Goal: Information Seeking & Learning: Learn about a topic

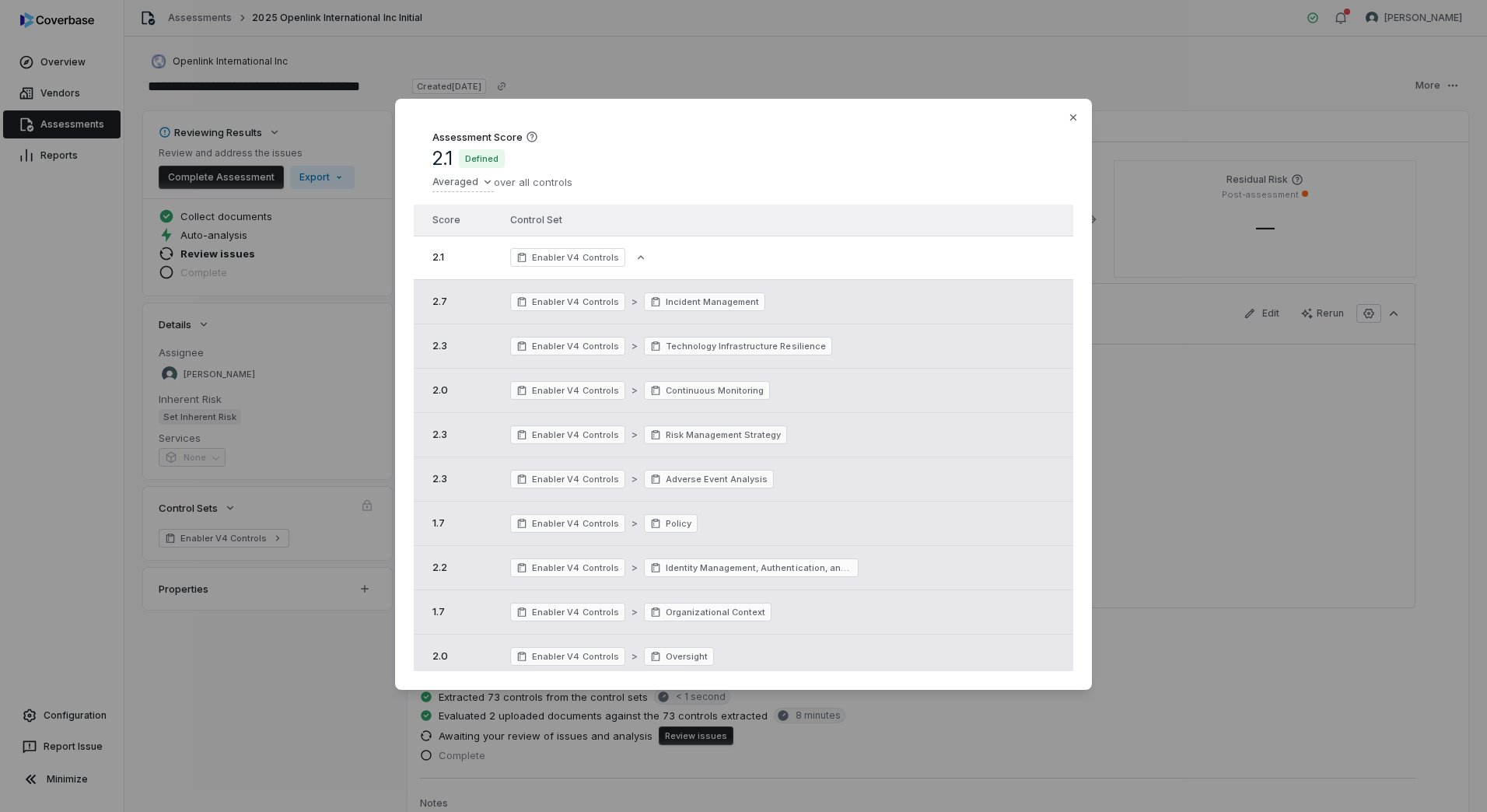
click at [327, 293] on div "Assessment Score 2.1 Defined Averaged over all controls Score Control Set 2.1 E…" at bounding box center [744, 406] width 1487 height 665
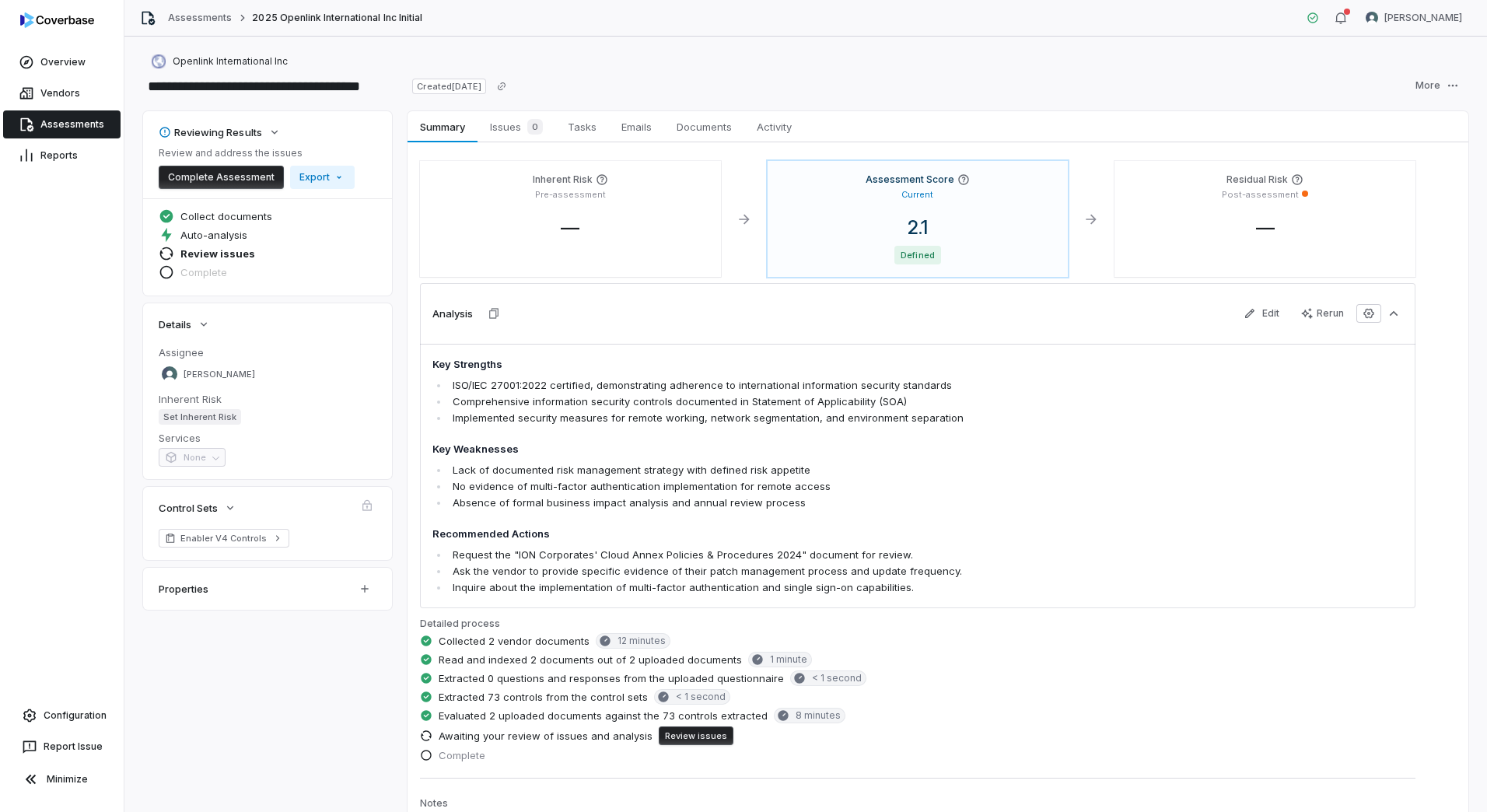
click at [60, 132] on link "Assessments" at bounding box center [62, 124] width 118 height 28
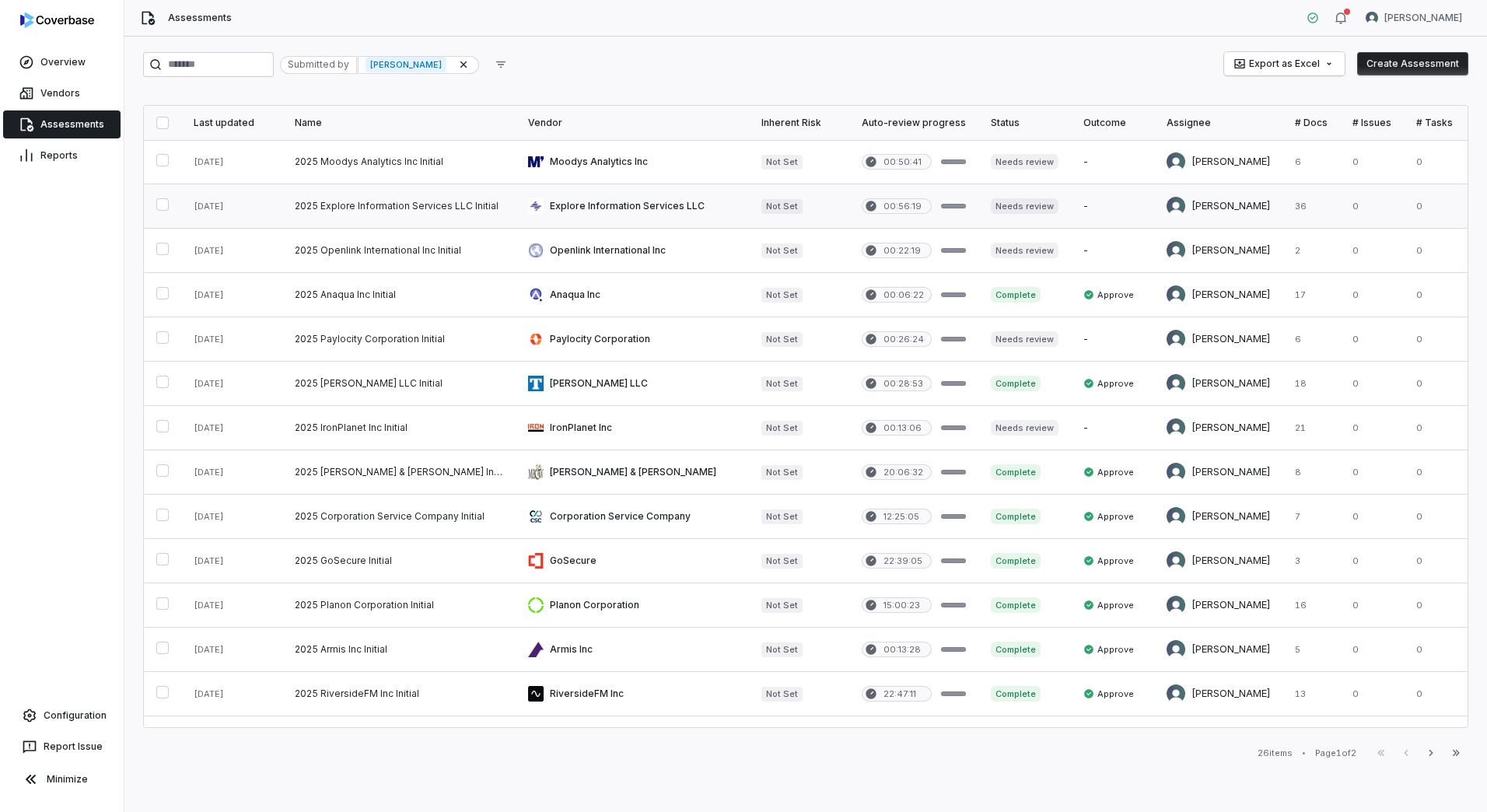
click at [375, 199] on link at bounding box center [400, 206] width 234 height 43
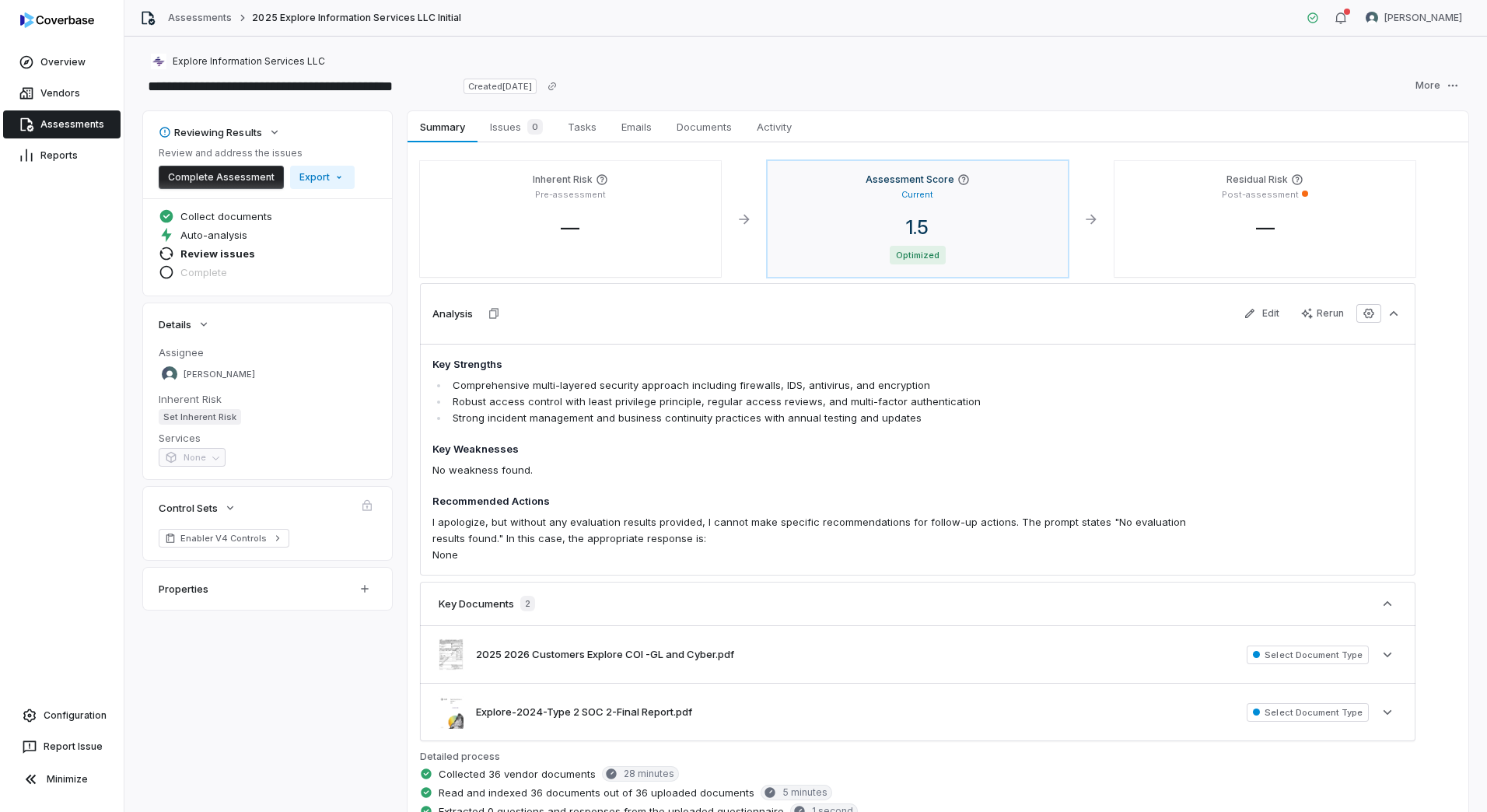
click at [905, 223] on span "1.5" at bounding box center [918, 228] width 47 height 23
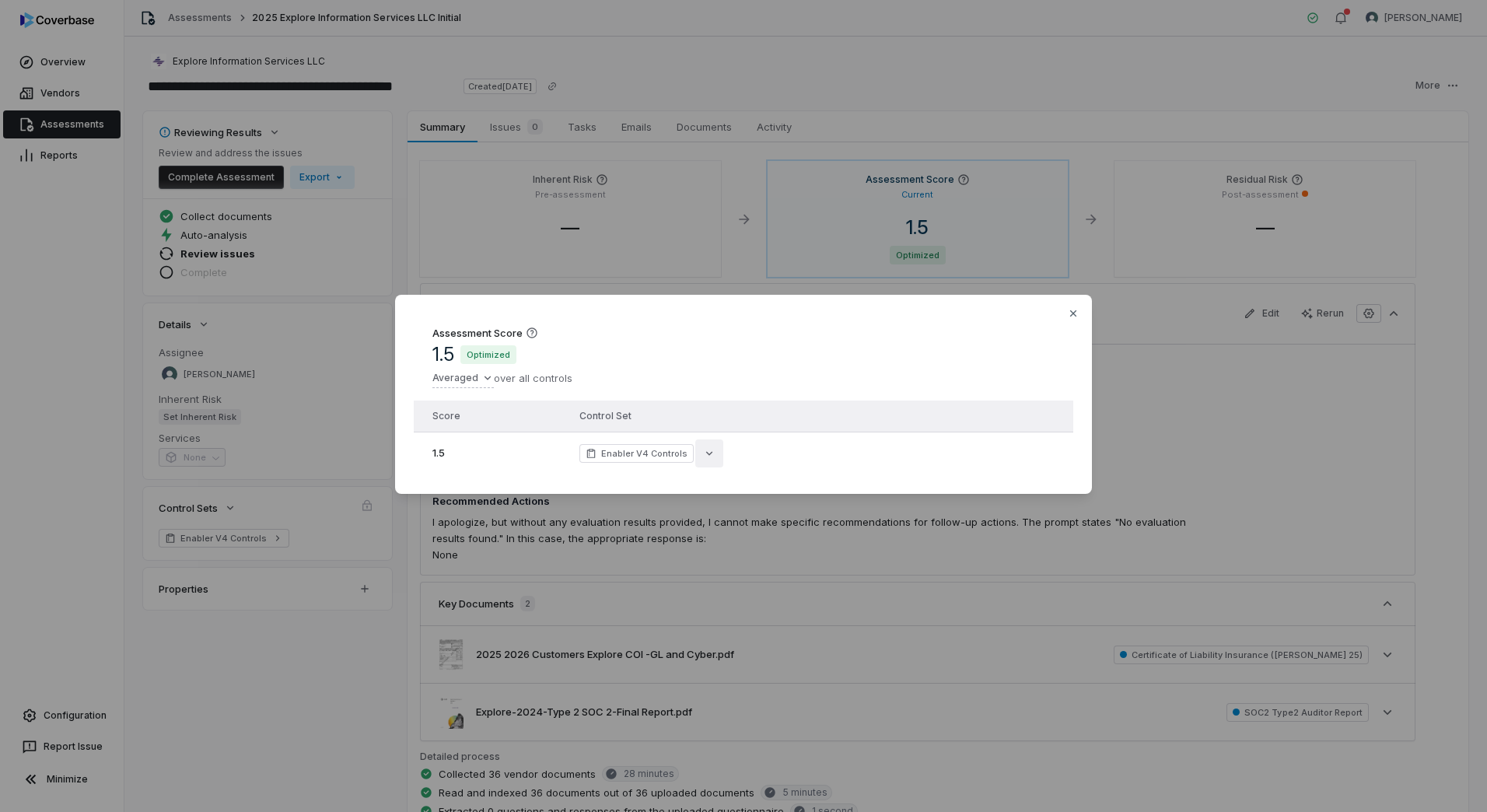
click at [706, 451] on icon "button" at bounding box center [709, 453] width 7 height 4
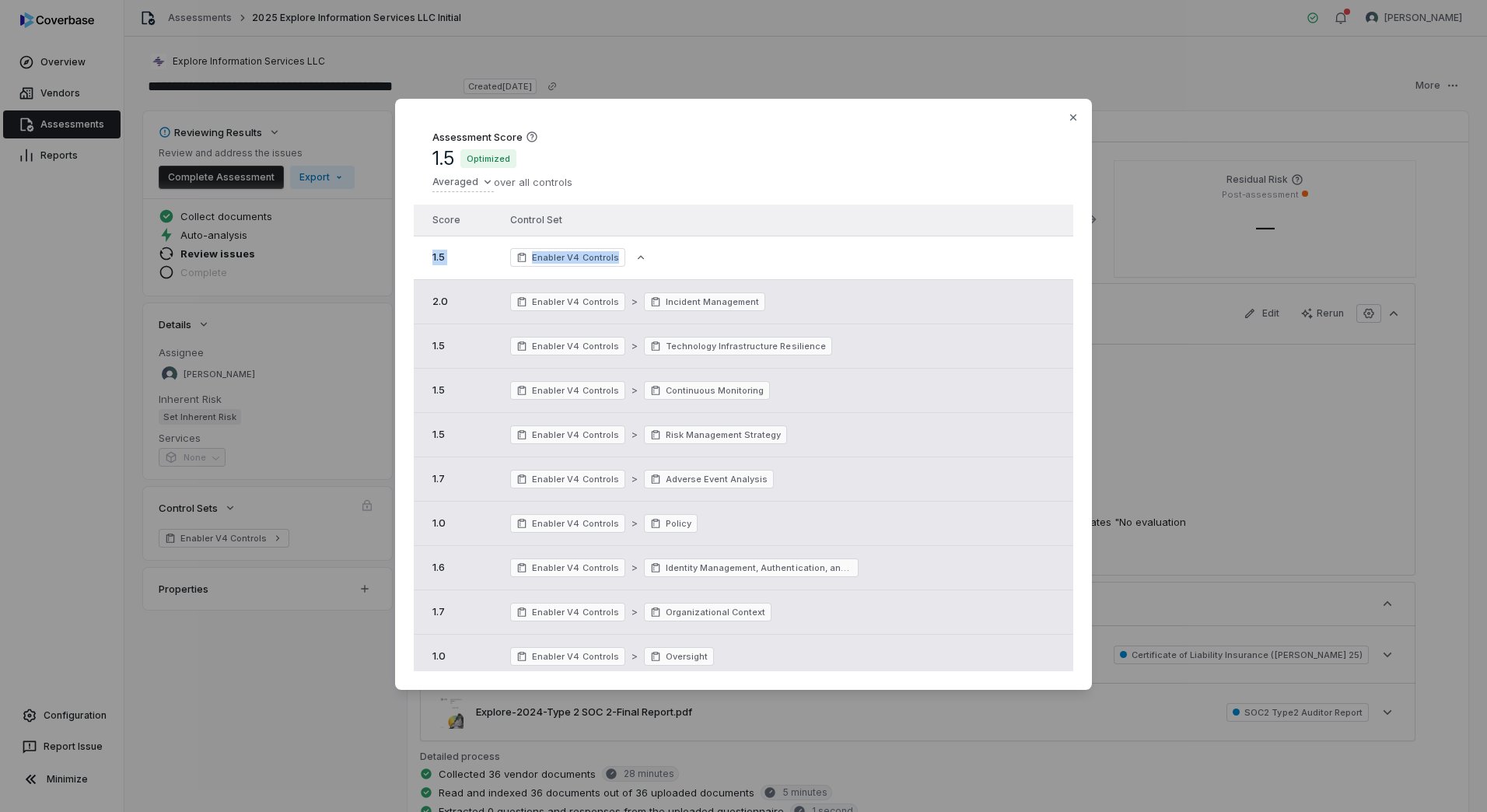
drag, startPoint x: 429, startPoint y: 257, endPoint x: 670, endPoint y: 255, distance: 241.0
click at [670, 255] on tr "1.5 Enabler V4 Controls" at bounding box center [743, 257] width 659 height 44
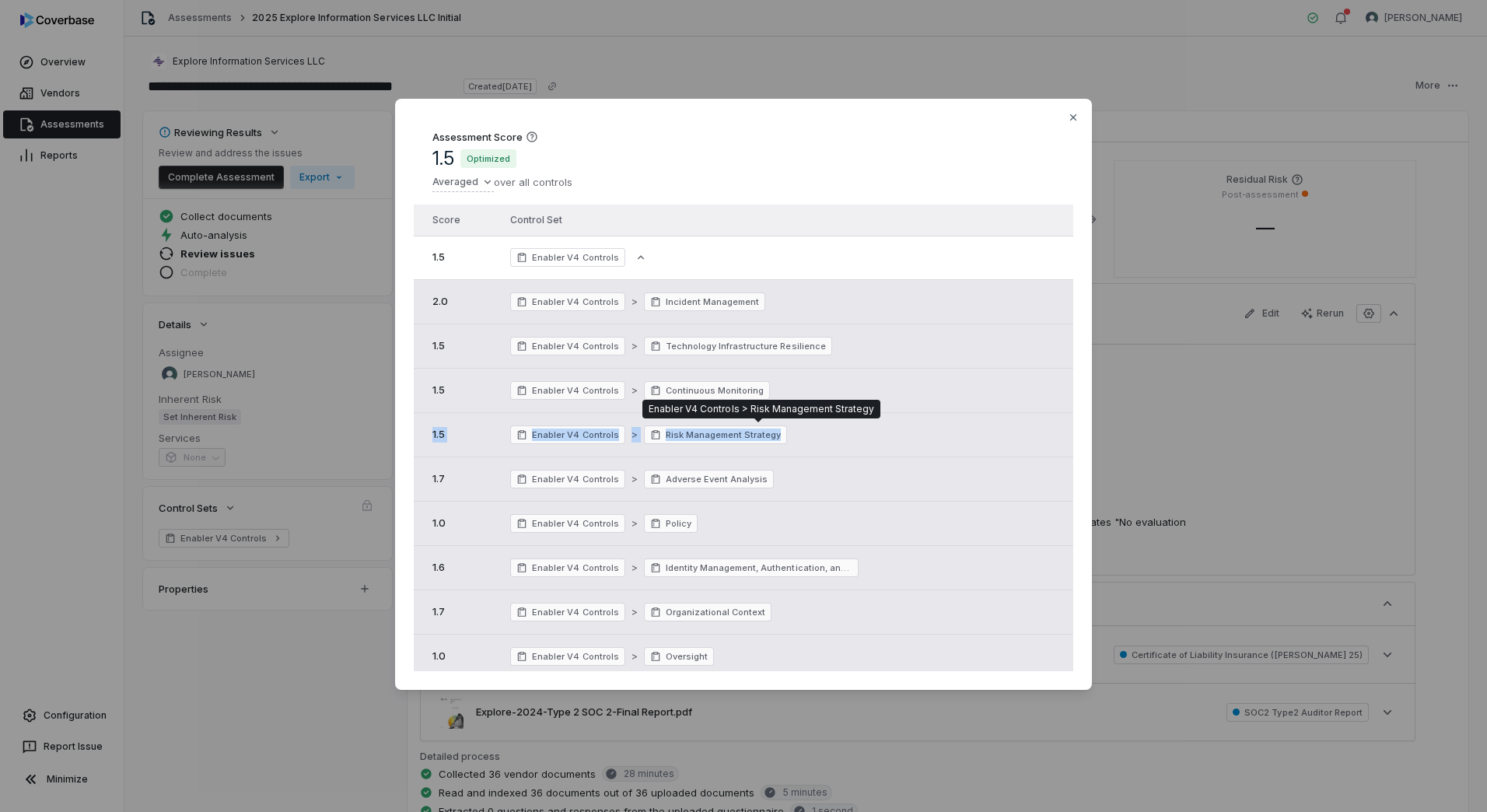
drag, startPoint x: 431, startPoint y: 432, endPoint x: 842, endPoint y: 437, distance: 411.0
click at [842, 437] on tr "1.5 Enabler V4 Controls > Risk Management Strategy" at bounding box center [743, 435] width 659 height 44
drag, startPoint x: 842, startPoint y: 437, endPoint x: 890, endPoint y: 466, distance: 56.1
click at [890, 466] on td "Enabler V4 Controls > Adverse Event Analysis" at bounding box center [763, 479] width 531 height 44
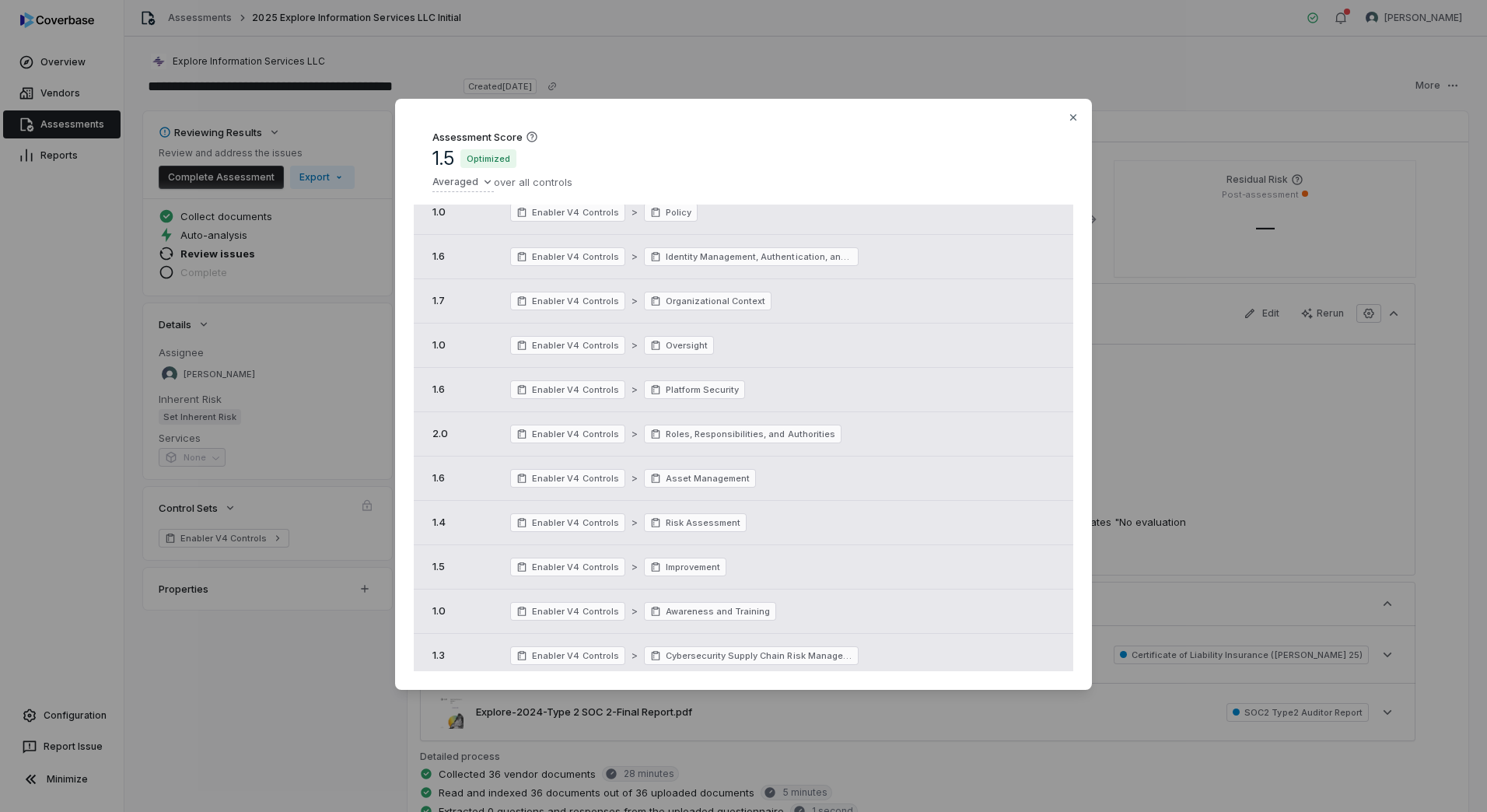
scroll to position [369, 0]
click at [489, 158] on span "Optimized" at bounding box center [489, 158] width 56 height 19
click at [485, 183] on div "Assessment Score 1.5 Optimized Averaged over all controls Score Control Set 1.5…" at bounding box center [744, 406] width 1487 height 665
click at [485, 183] on div "Assessment Score 1.5 Optimized Averaged over all controls Sum Average Default P…" at bounding box center [744, 406] width 1487 height 665
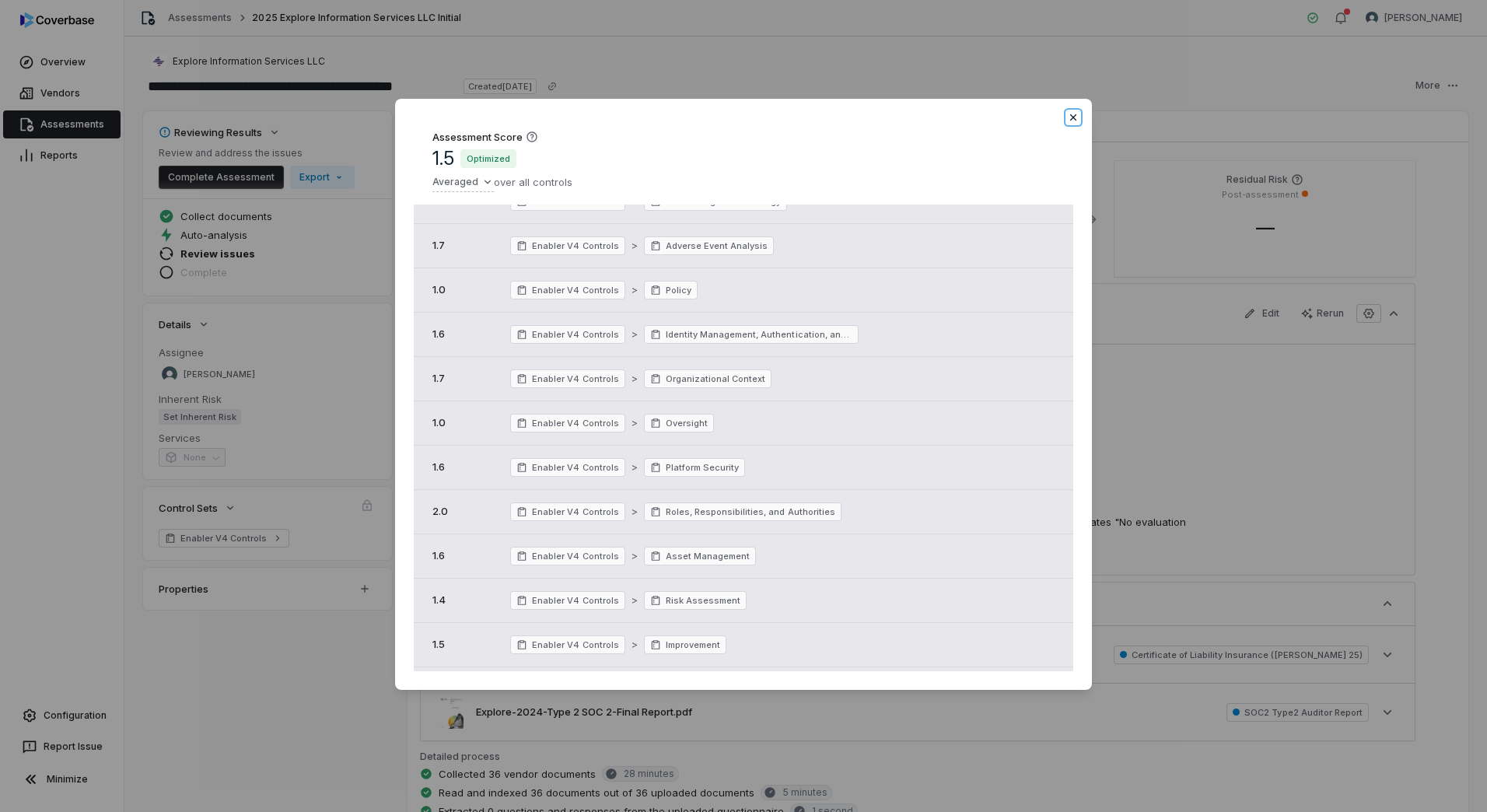
click at [1073, 111] on icon "button" at bounding box center [1073, 117] width 12 height 12
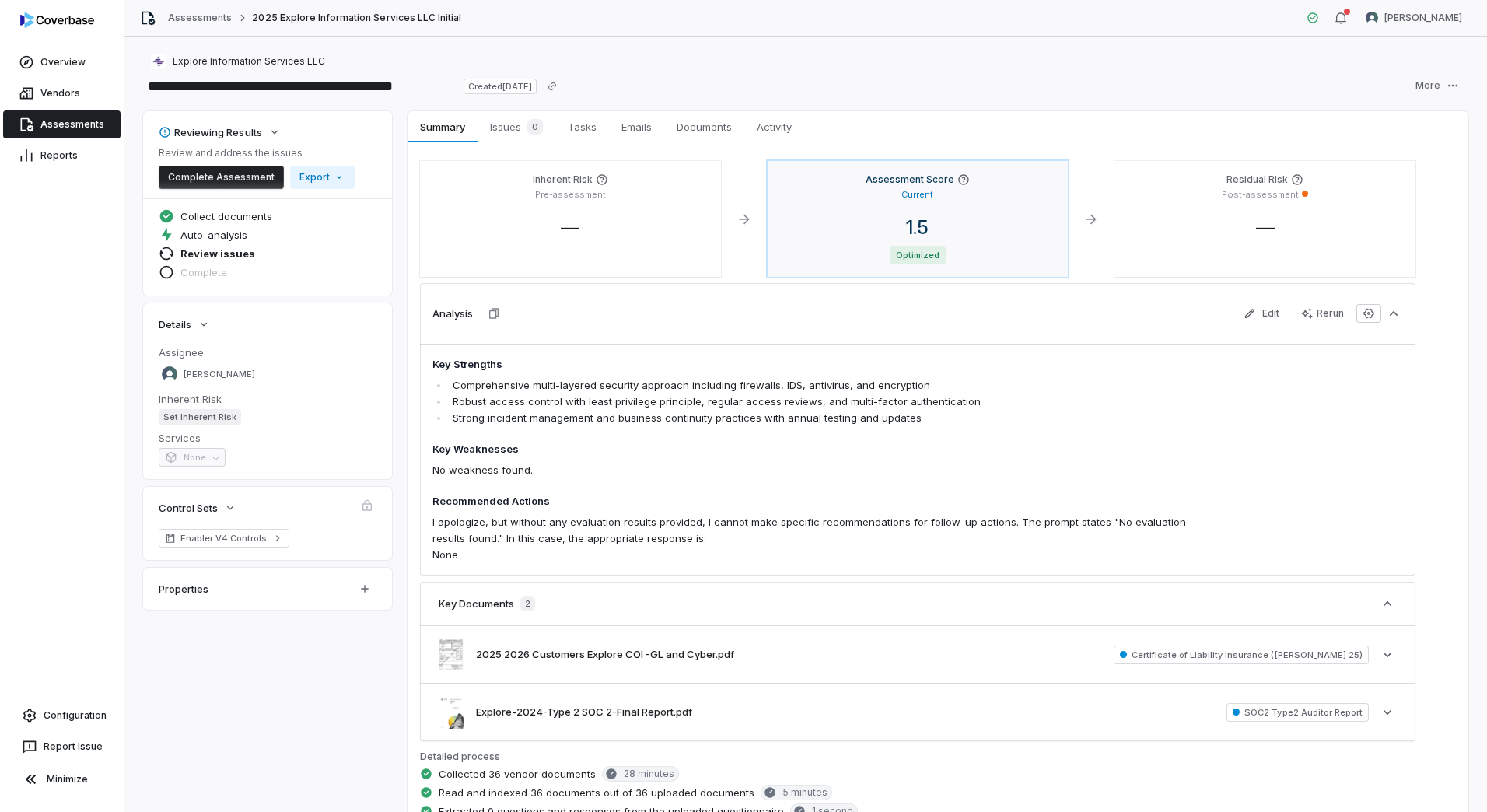
click at [900, 219] on span "1.5" at bounding box center [918, 228] width 47 height 23
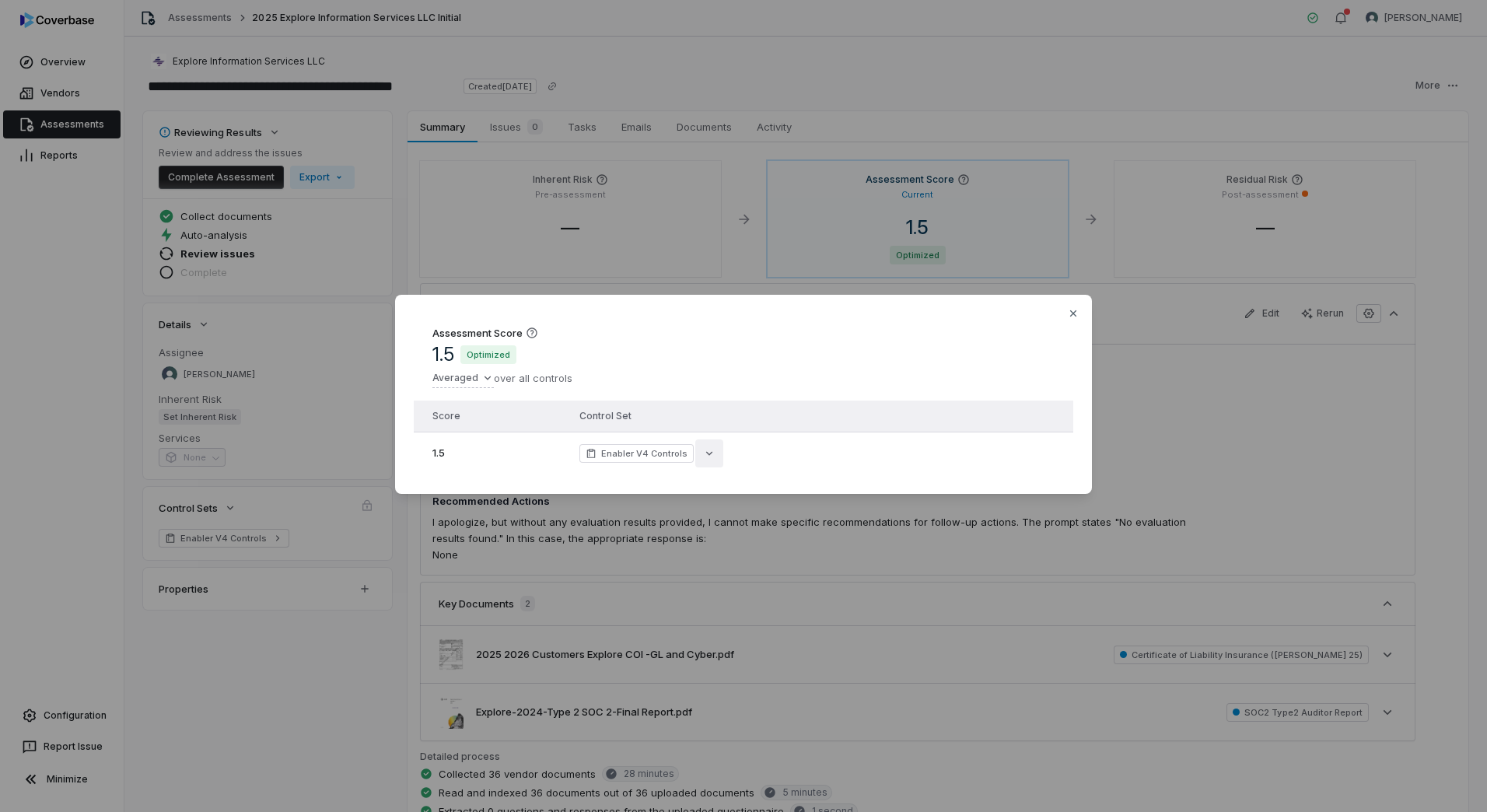
click at [703, 449] on icon "button" at bounding box center [709, 453] width 12 height 12
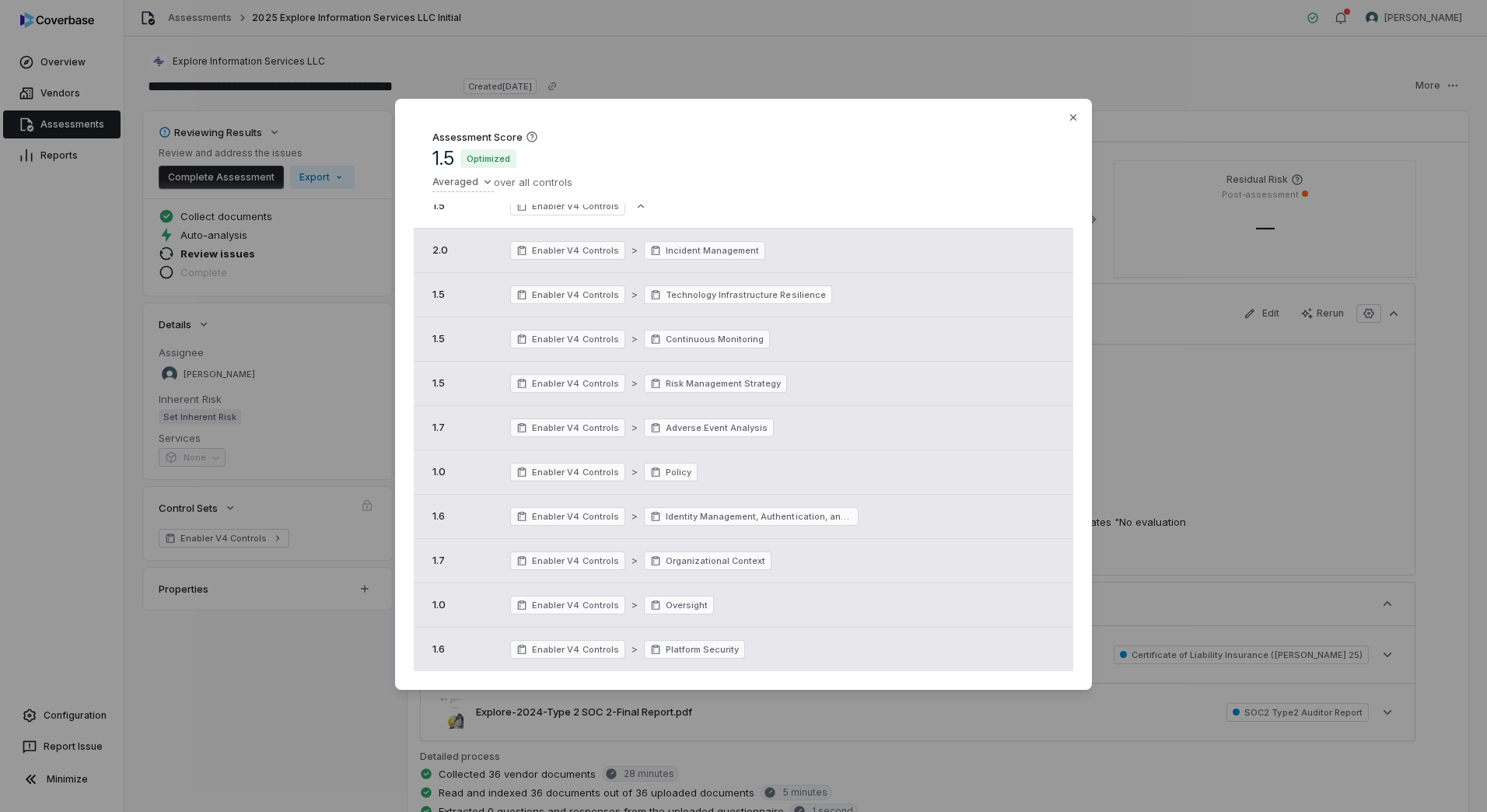
scroll to position [78, 0]
